Goal: Information Seeking & Learning: Learn about a topic

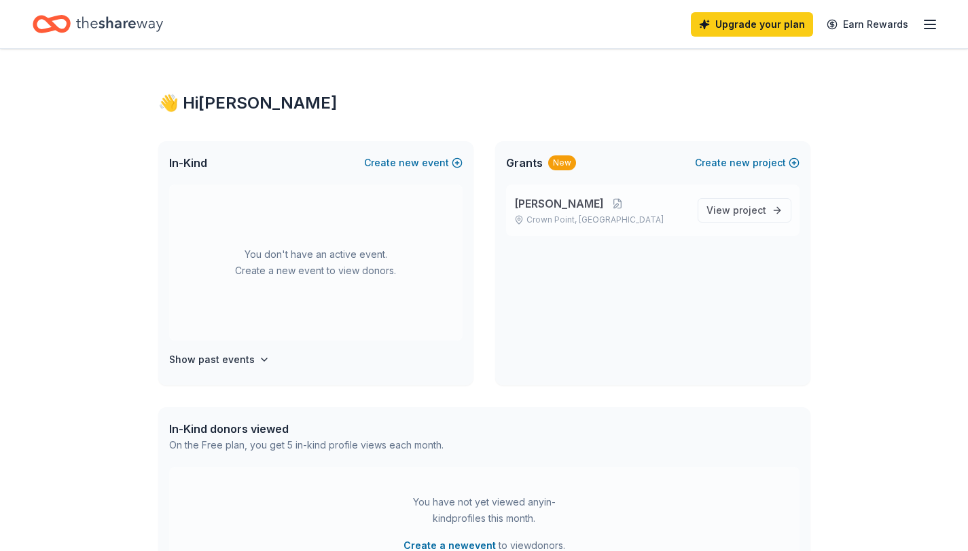
click at [544, 206] on span "[PERSON_NAME]" at bounding box center [559, 204] width 90 height 16
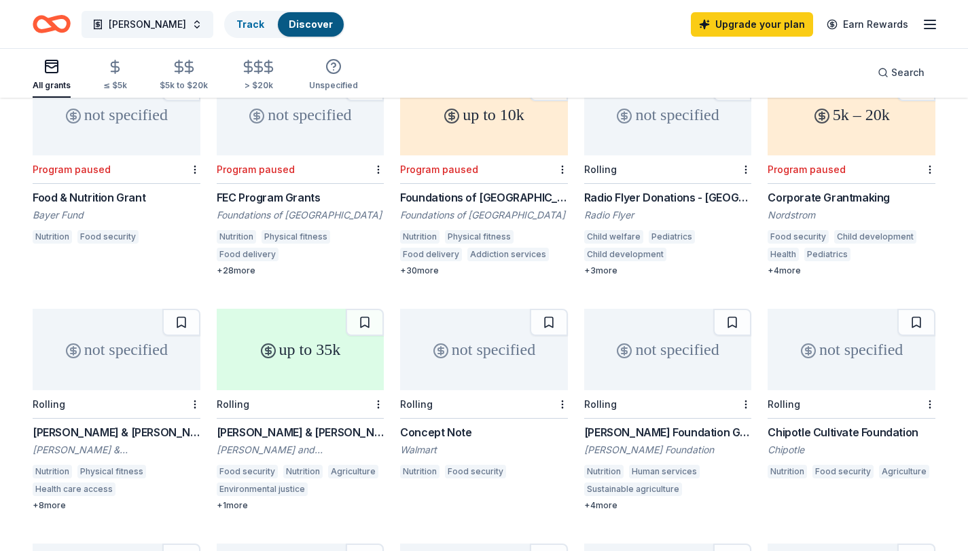
scroll to position [546, 0]
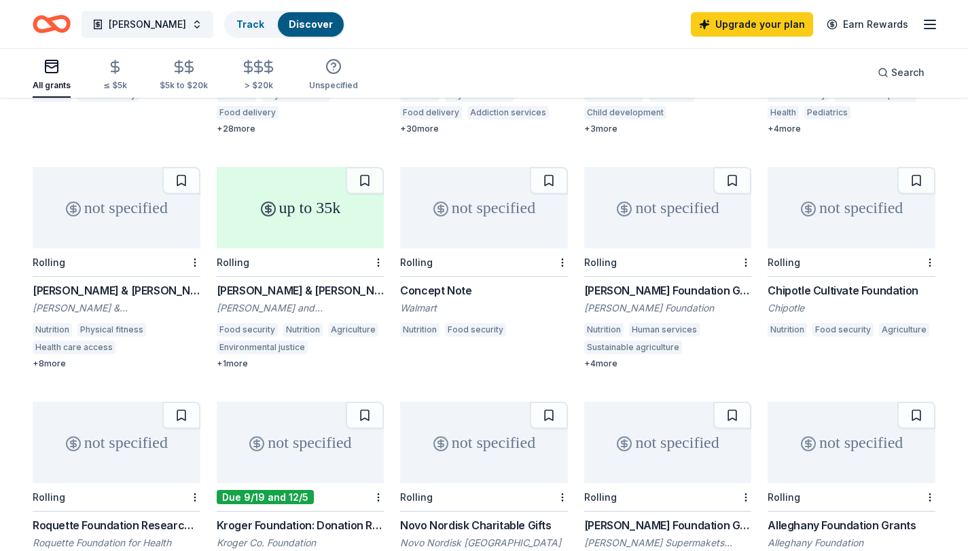
click at [300, 283] on div "[PERSON_NAME] & [PERSON_NAME] Foundation [PERSON_NAME] and [PERSON_NAME] Founda…" at bounding box center [301, 326] width 168 height 87
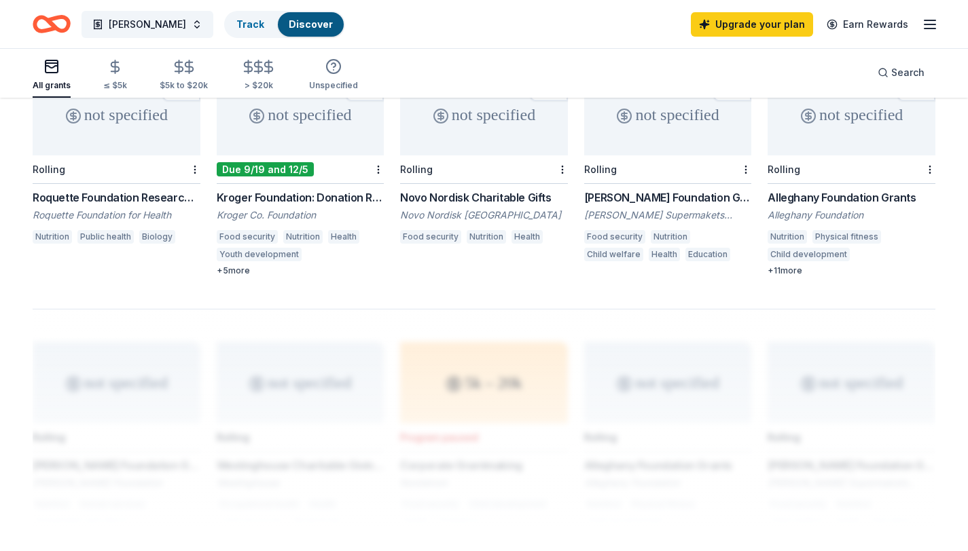
scroll to position [1026, 0]
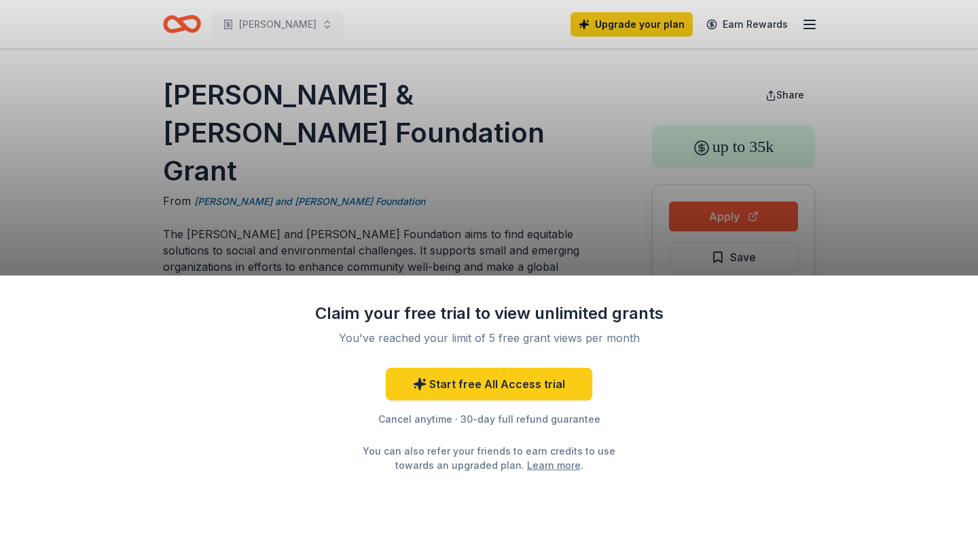
click at [611, 121] on div "Claim your free trial to view unlimited grants You've reached your limit of 5 f…" at bounding box center [489, 275] width 978 height 551
click at [724, 223] on div "Claim your free trial to view unlimited grants You've reached your limit of 5 f…" at bounding box center [489, 275] width 978 height 551
click at [714, 221] on div "Claim your free trial to view unlimited grants You've reached your limit of 5 f…" at bounding box center [489, 275] width 978 height 551
click at [414, 132] on div "Claim your free trial to view unlimited grants You've reached your limit of 5 f…" at bounding box center [489, 275] width 978 height 551
drag, startPoint x: 367, startPoint y: 167, endPoint x: 285, endPoint y: 166, distance: 82.2
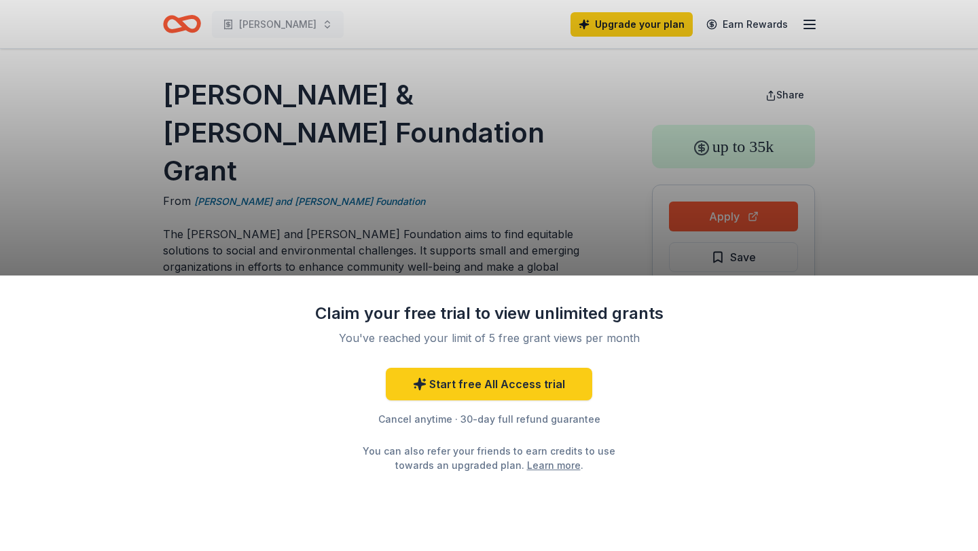
click at [285, 166] on div "Claim your free trial to view unlimited grants You've reached your limit of 5 f…" at bounding box center [489, 275] width 978 height 551
drag, startPoint x: 192, startPoint y: 164, endPoint x: 386, endPoint y: 164, distance: 194.2
click at [347, 164] on div "Claim your free trial to view unlimited grants You've reached your limit of 5 f…" at bounding box center [489, 275] width 978 height 551
